Goal: Task Accomplishment & Management: Use online tool/utility

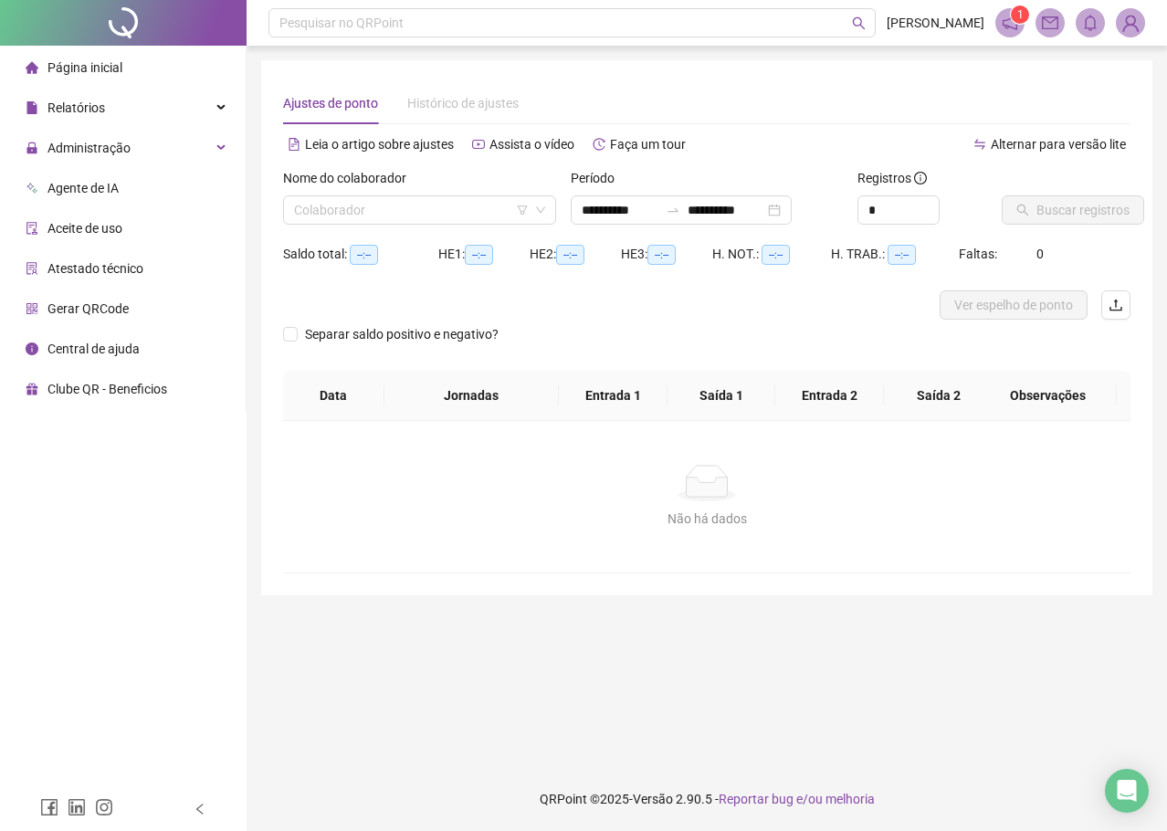
type input "**********"
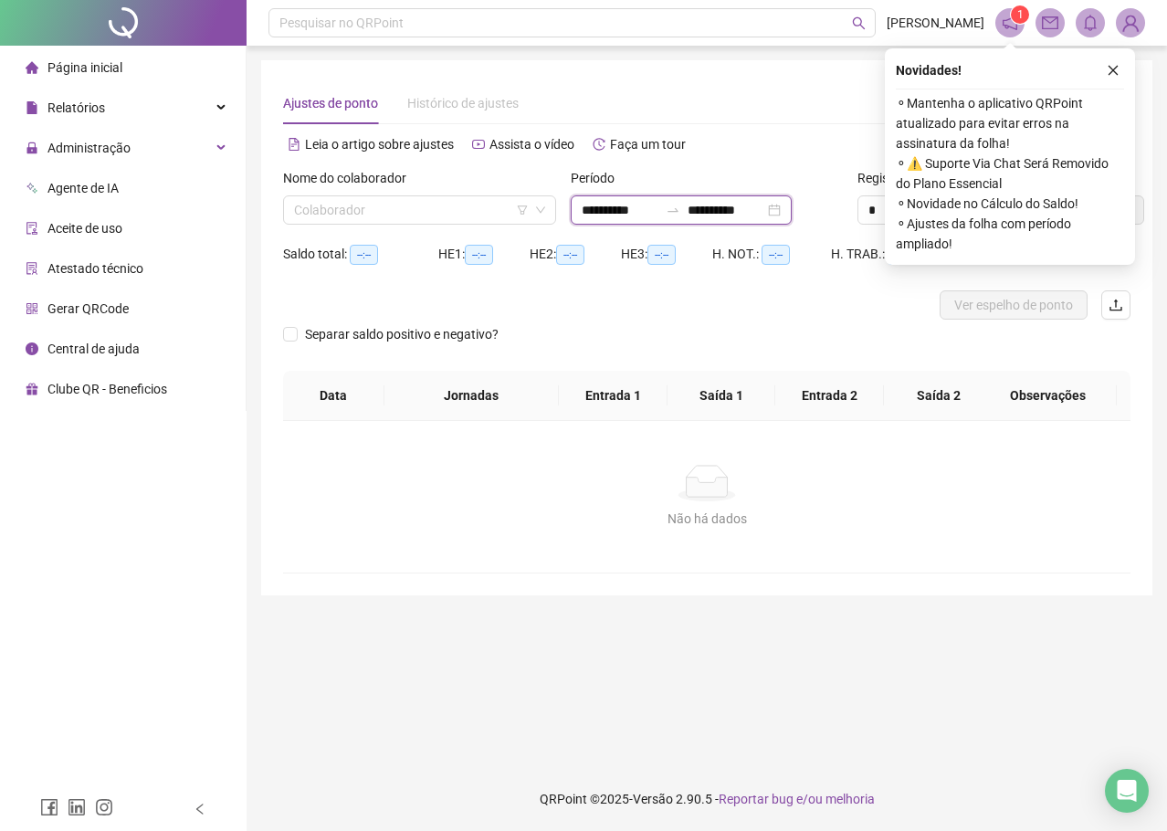
click at [651, 203] on input "**********" at bounding box center [620, 210] width 77 height 20
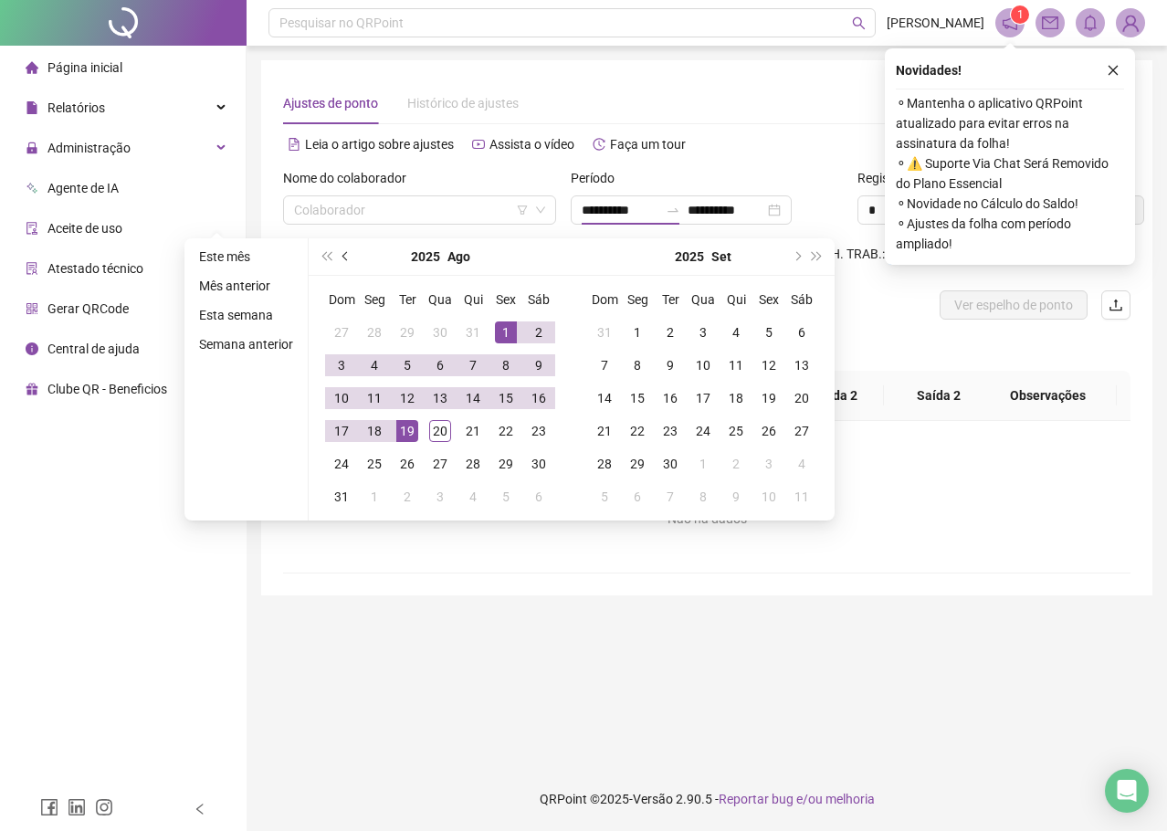
click at [336, 251] on button "prev-year" at bounding box center [346, 256] width 20 height 37
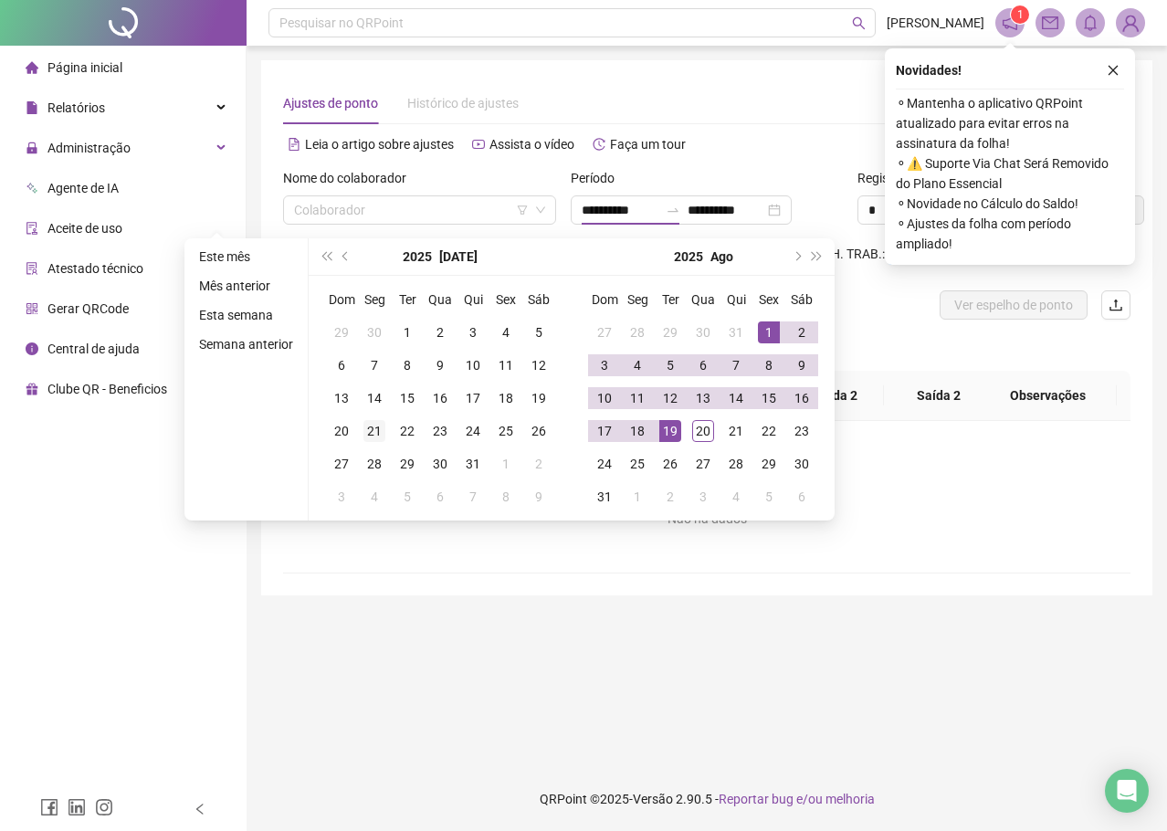
type input "**********"
click at [371, 433] on div "21" at bounding box center [375, 431] width 22 height 22
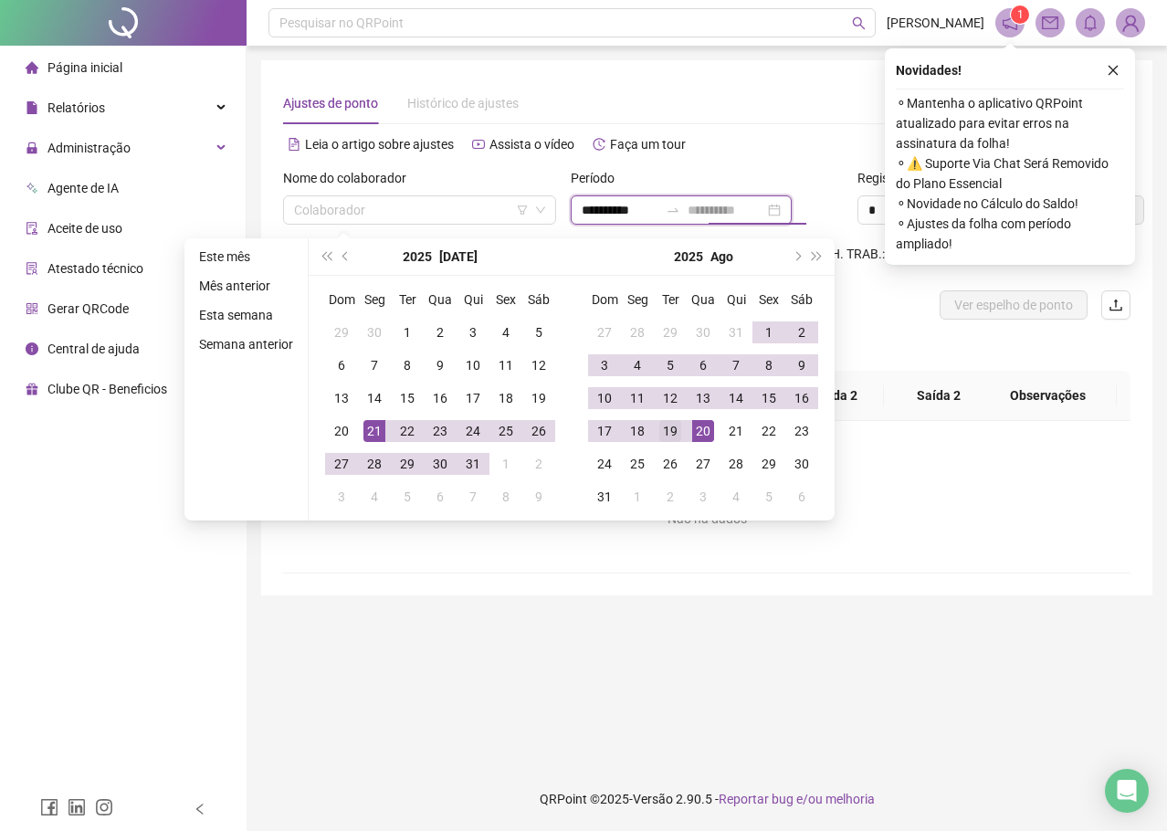
type input "**********"
click at [670, 427] on div "19" at bounding box center [670, 431] width 22 height 22
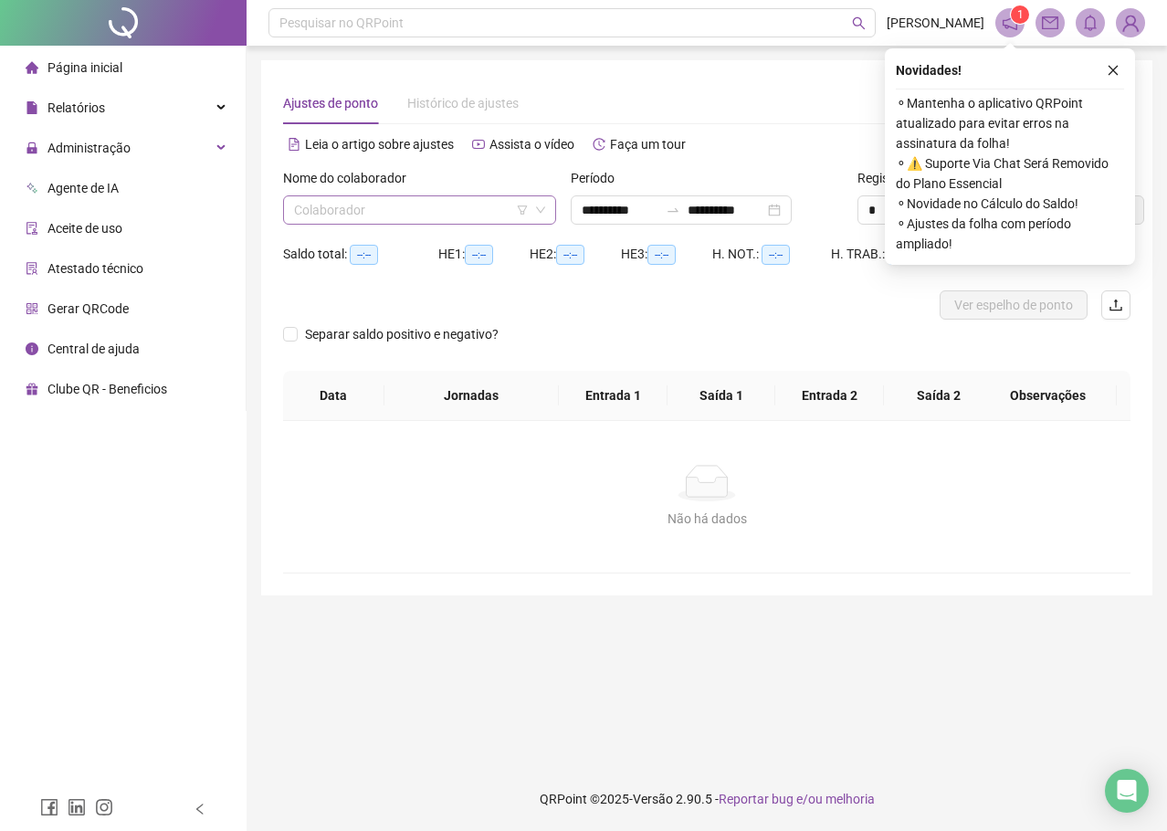
click at [426, 209] on input "search" at bounding box center [411, 209] width 235 height 27
click at [866, 211] on input "*" at bounding box center [899, 209] width 80 height 27
drag, startPoint x: 879, startPoint y: 212, endPoint x: 869, endPoint y: 208, distance: 10.7
click at [869, 208] on input "*" at bounding box center [899, 209] width 80 height 27
click at [1119, 65] on icon "close" at bounding box center [1113, 70] width 13 height 13
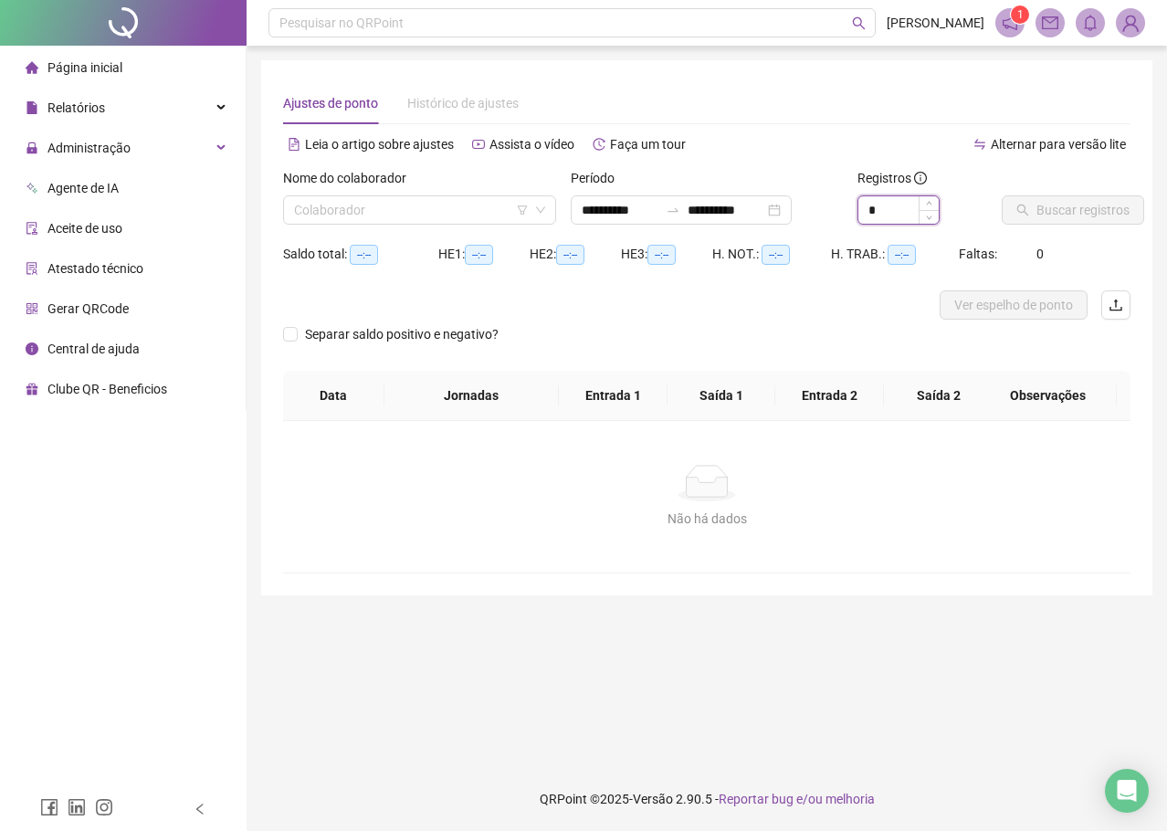
click at [897, 218] on input "*" at bounding box center [899, 209] width 80 height 27
click at [905, 216] on input "*" at bounding box center [899, 209] width 80 height 27
drag, startPoint x: 899, startPoint y: 216, endPoint x: 851, endPoint y: 217, distance: 47.5
click at [851, 217] on div "Registros *" at bounding box center [921, 203] width 143 height 71
type input "*"
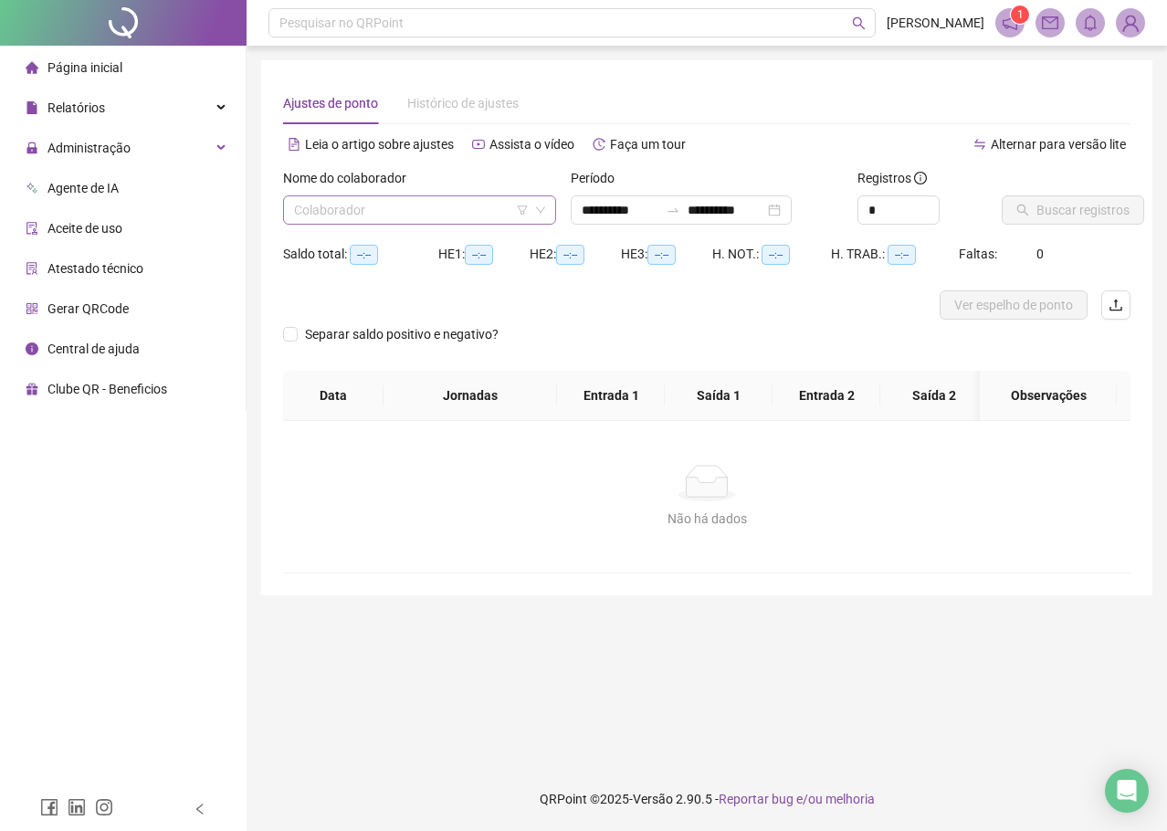
click at [361, 217] on input "search" at bounding box center [411, 209] width 235 height 27
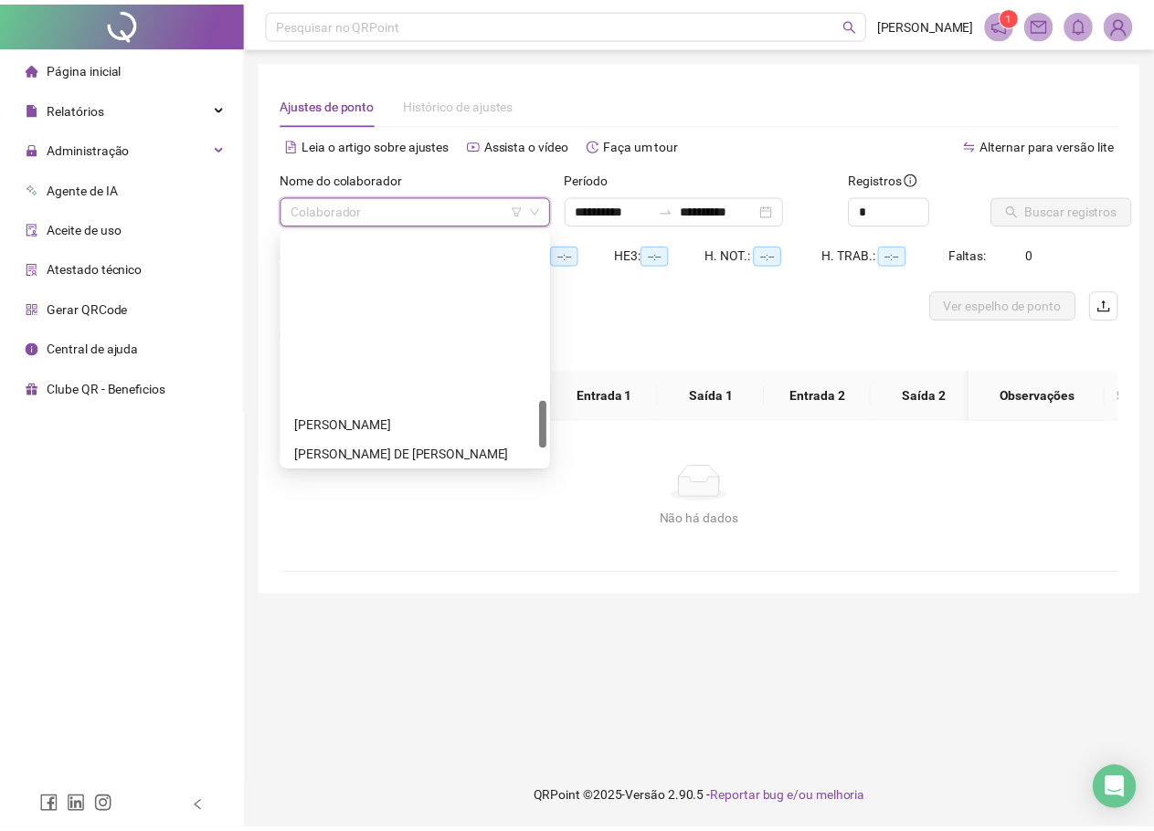
scroll to position [822, 0]
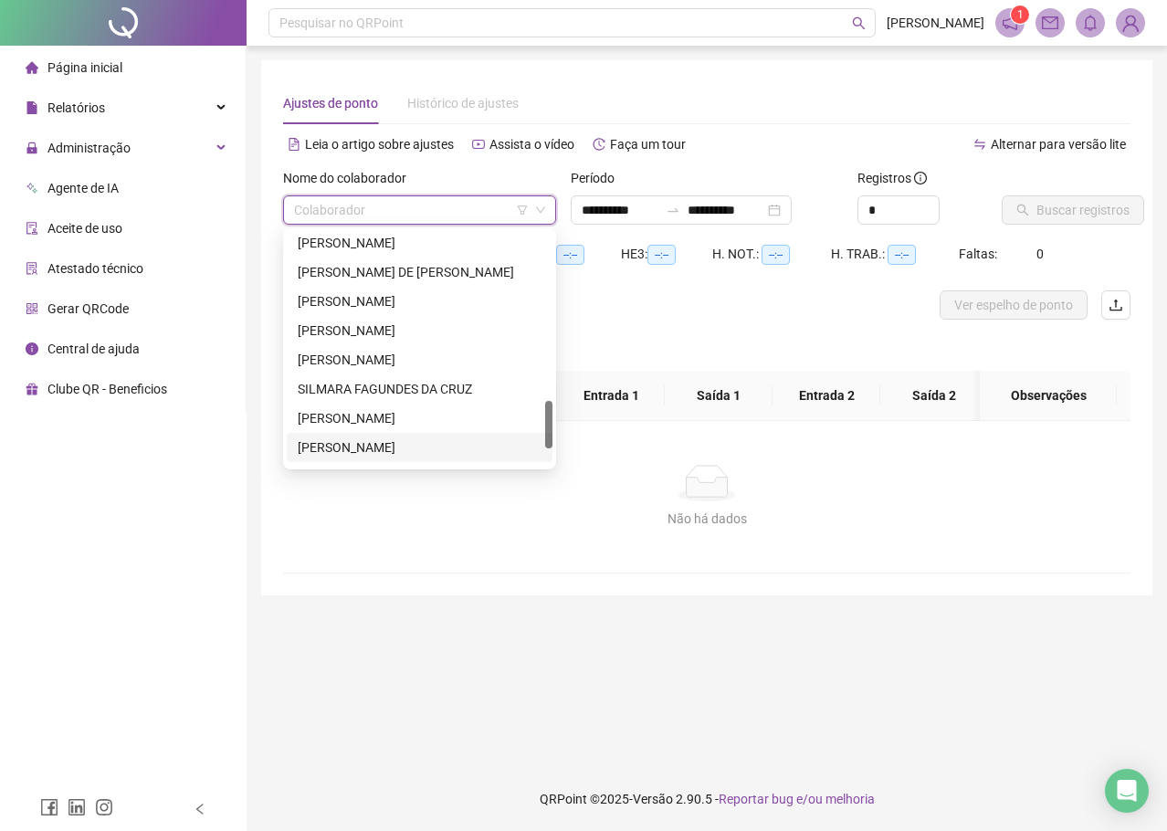
click at [374, 448] on div "[PERSON_NAME]" at bounding box center [420, 448] width 244 height 20
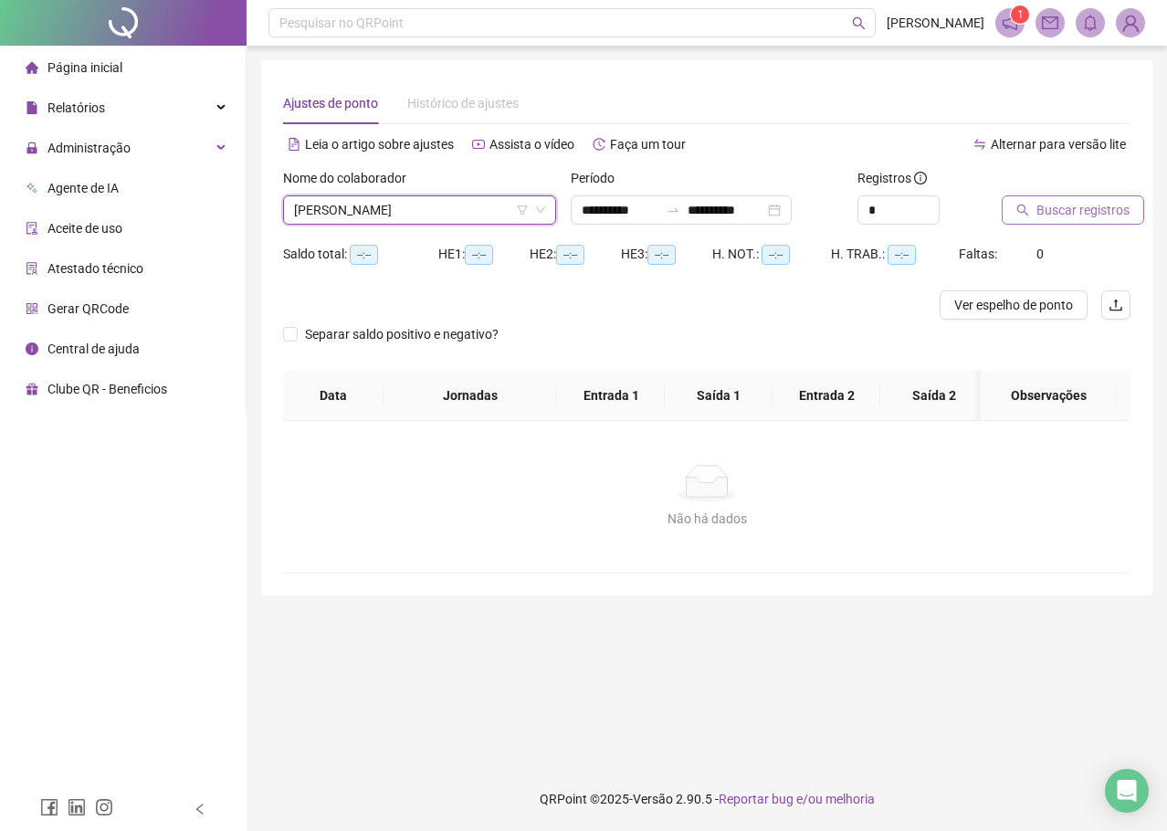
click at [1060, 220] on button "Buscar registros" at bounding box center [1073, 209] width 142 height 29
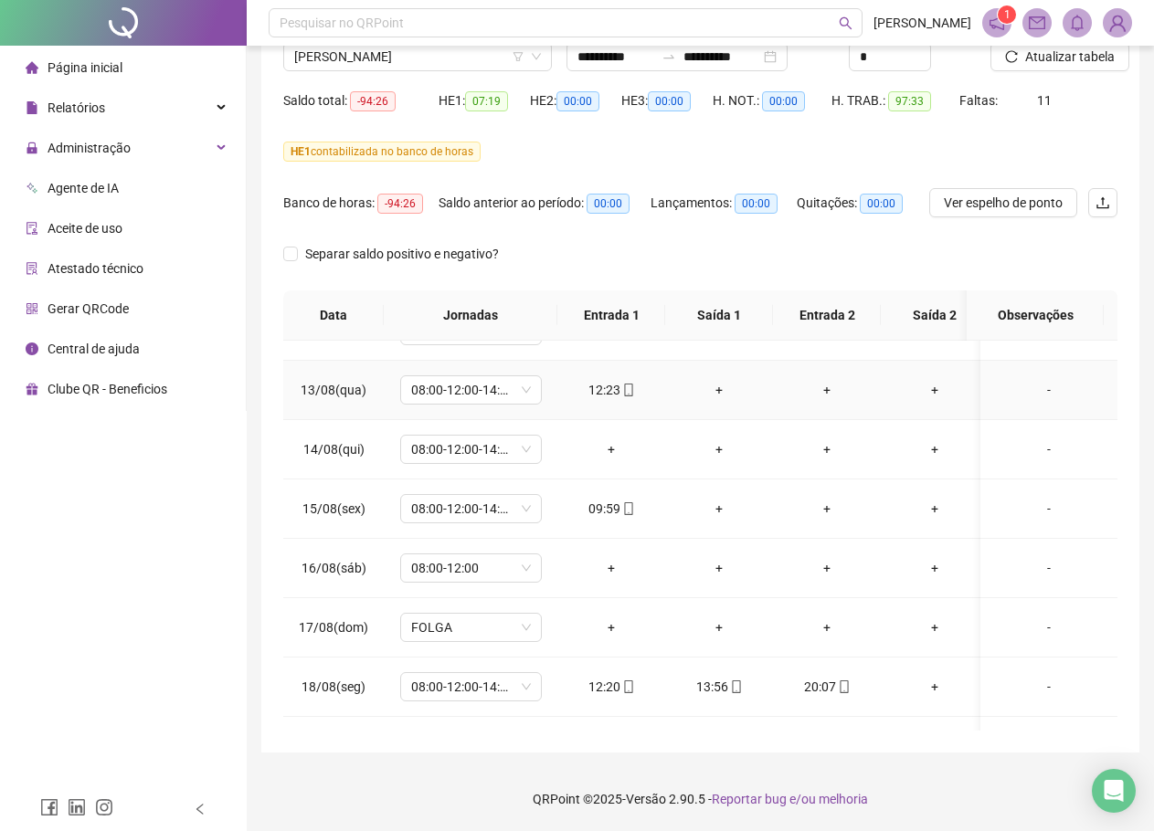
scroll to position [1405, 0]
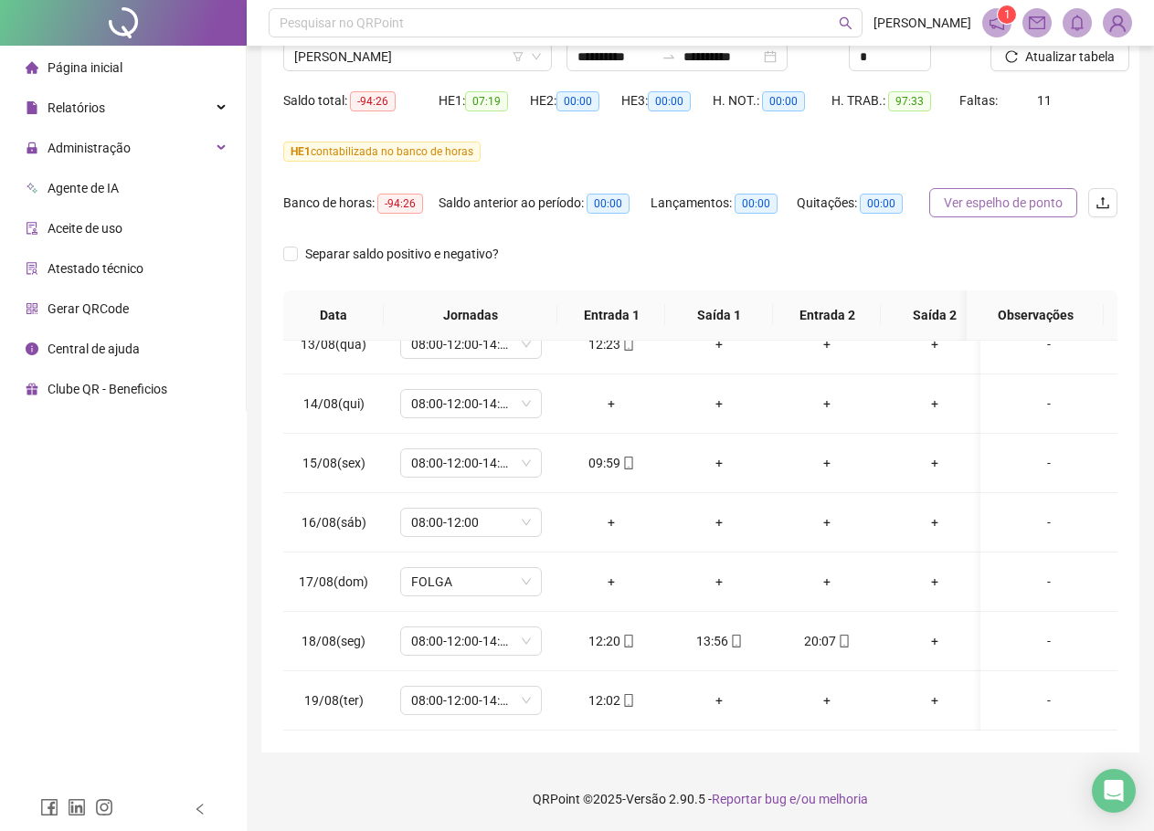
drag, startPoint x: 1009, startPoint y: 204, endPoint x: 983, endPoint y: 211, distance: 27.5
click at [1009, 204] on span "Ver espelho de ponto" at bounding box center [1003, 203] width 119 height 20
